Goal: Task Accomplishment & Management: Manage account settings

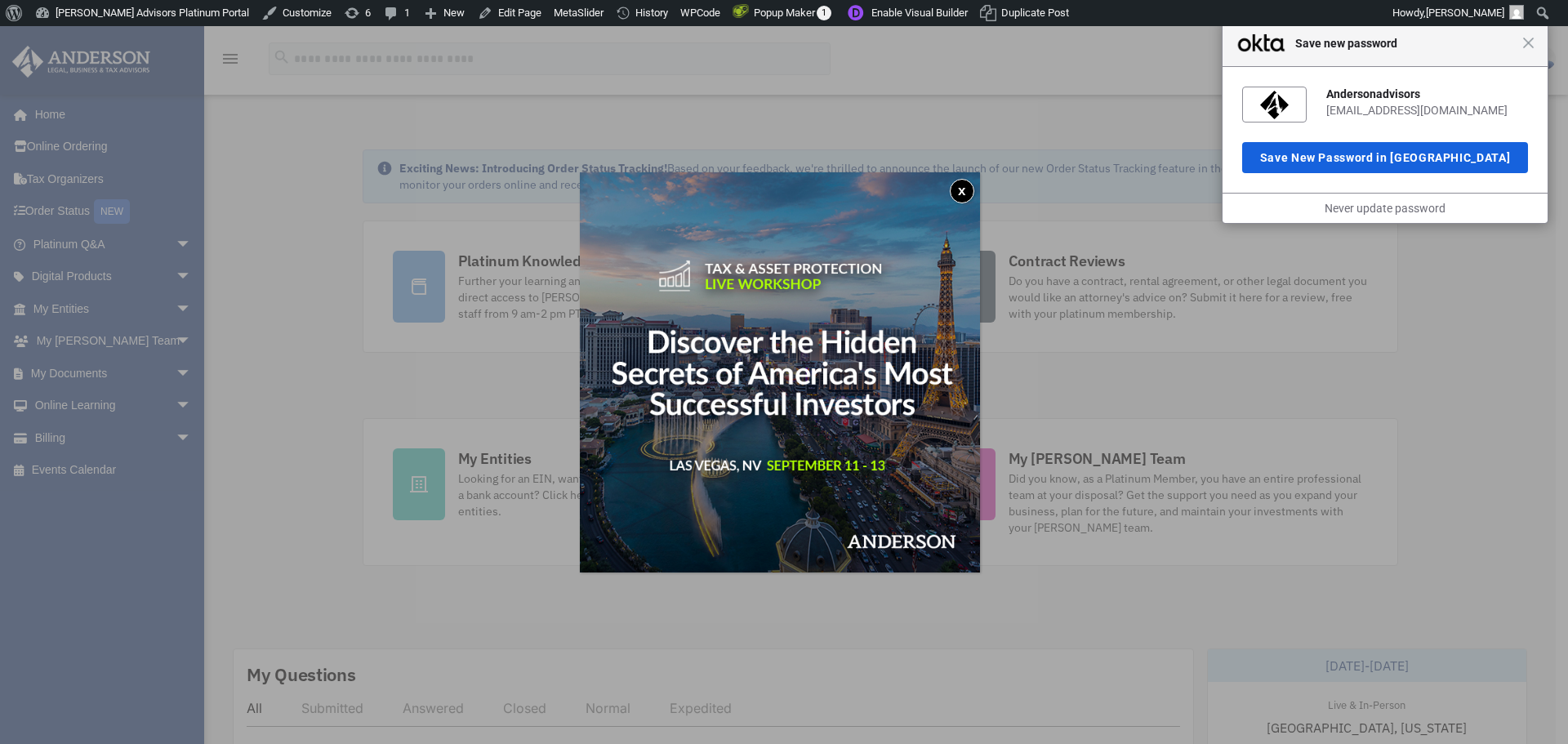
click at [969, 187] on button "x" at bounding box center [961, 191] width 24 height 24
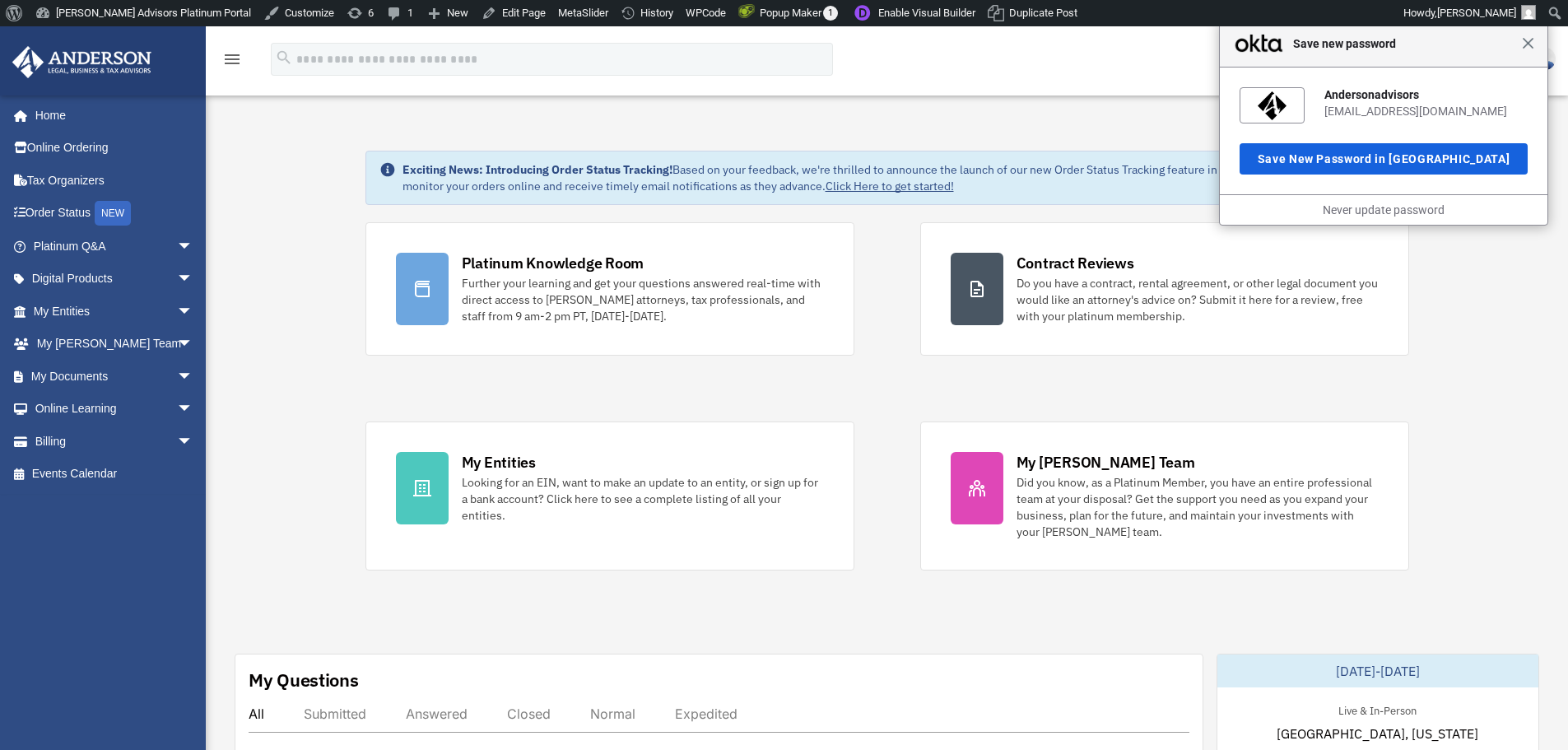
drag, startPoint x: 1537, startPoint y: 40, endPoint x: 1530, endPoint y: 47, distance: 9.9
click at [1533, 43] on div "Close Save new password" at bounding box center [1384, 44] width 328 height 47
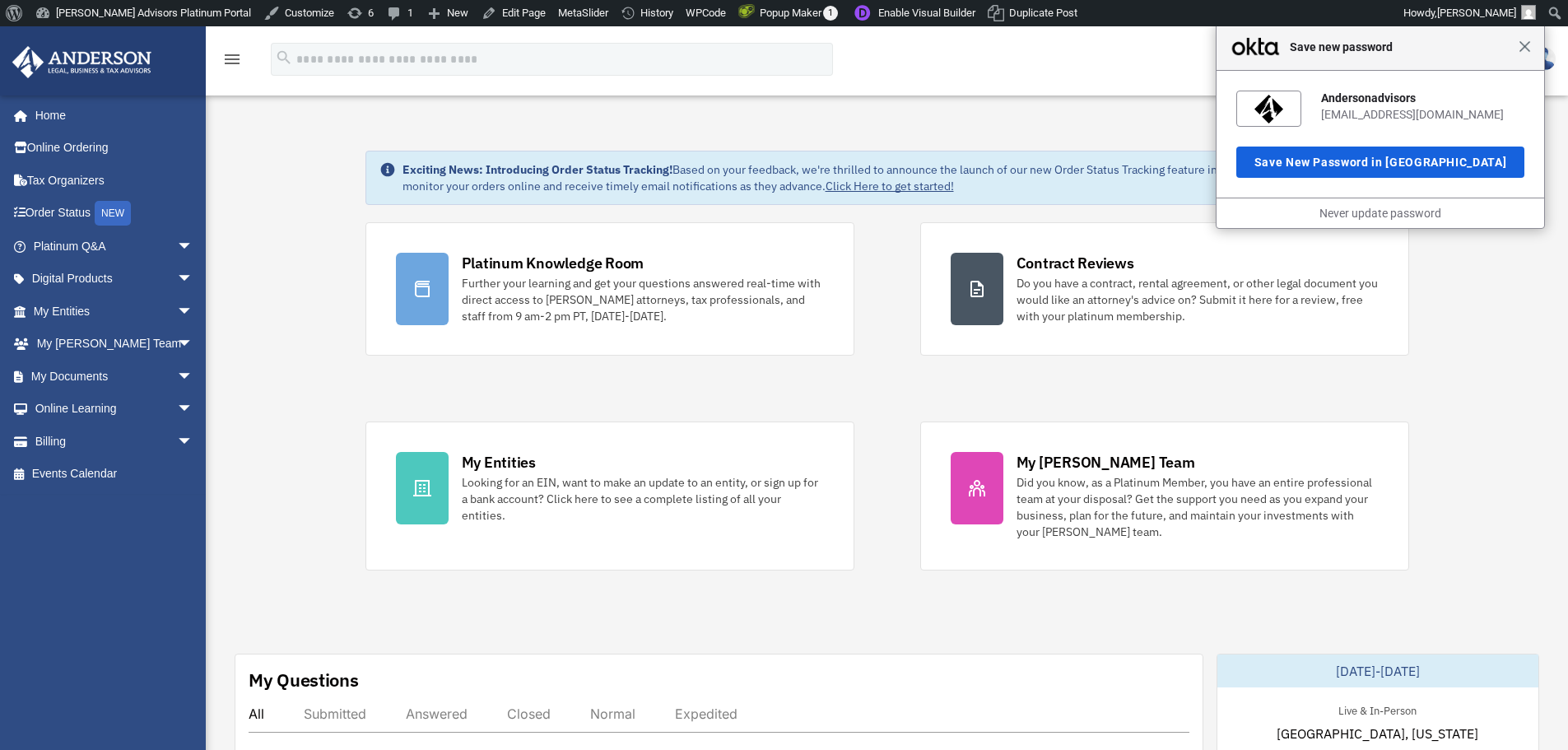
click at [1526, 46] on span "Close" at bounding box center [1524, 47] width 13 height 13
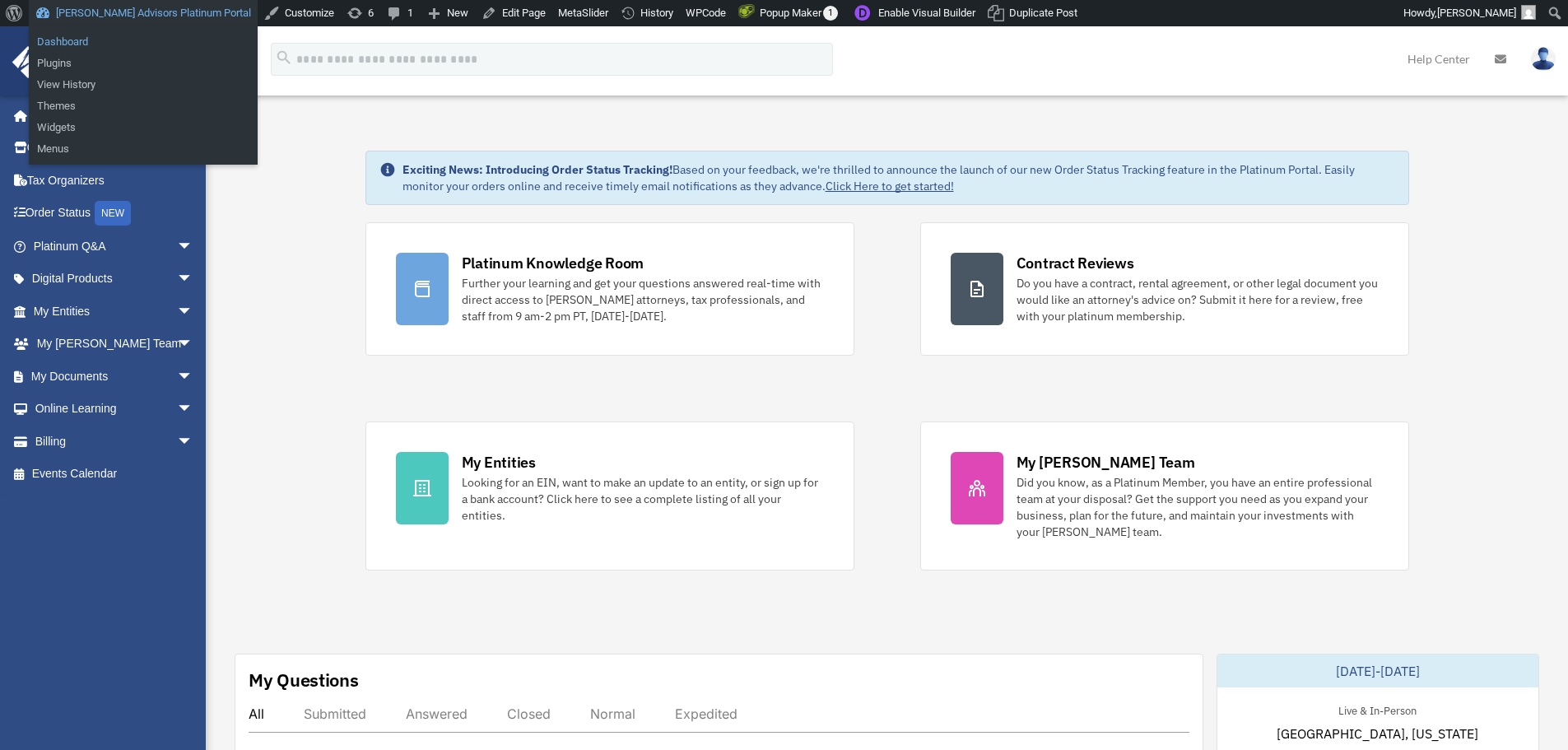
click at [54, 35] on link "Dashboard" at bounding box center [144, 42] width 229 height 21
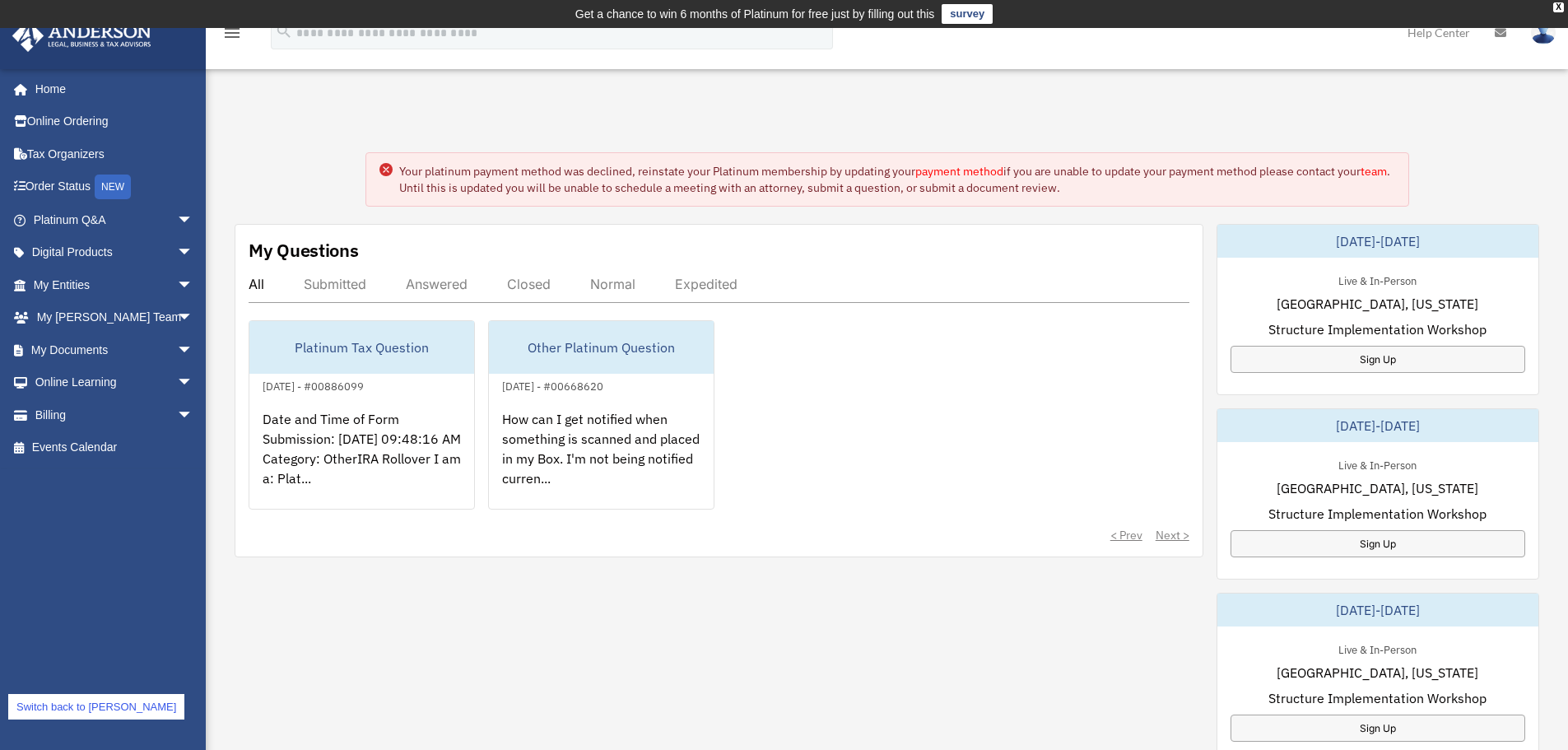
click at [1548, 39] on img at bounding box center [1543, 32] width 24 height 24
click at [1256, 145] on link "Logout" at bounding box center [1296, 144] width 165 height 34
